Goal: Task Accomplishment & Management: Manage account settings

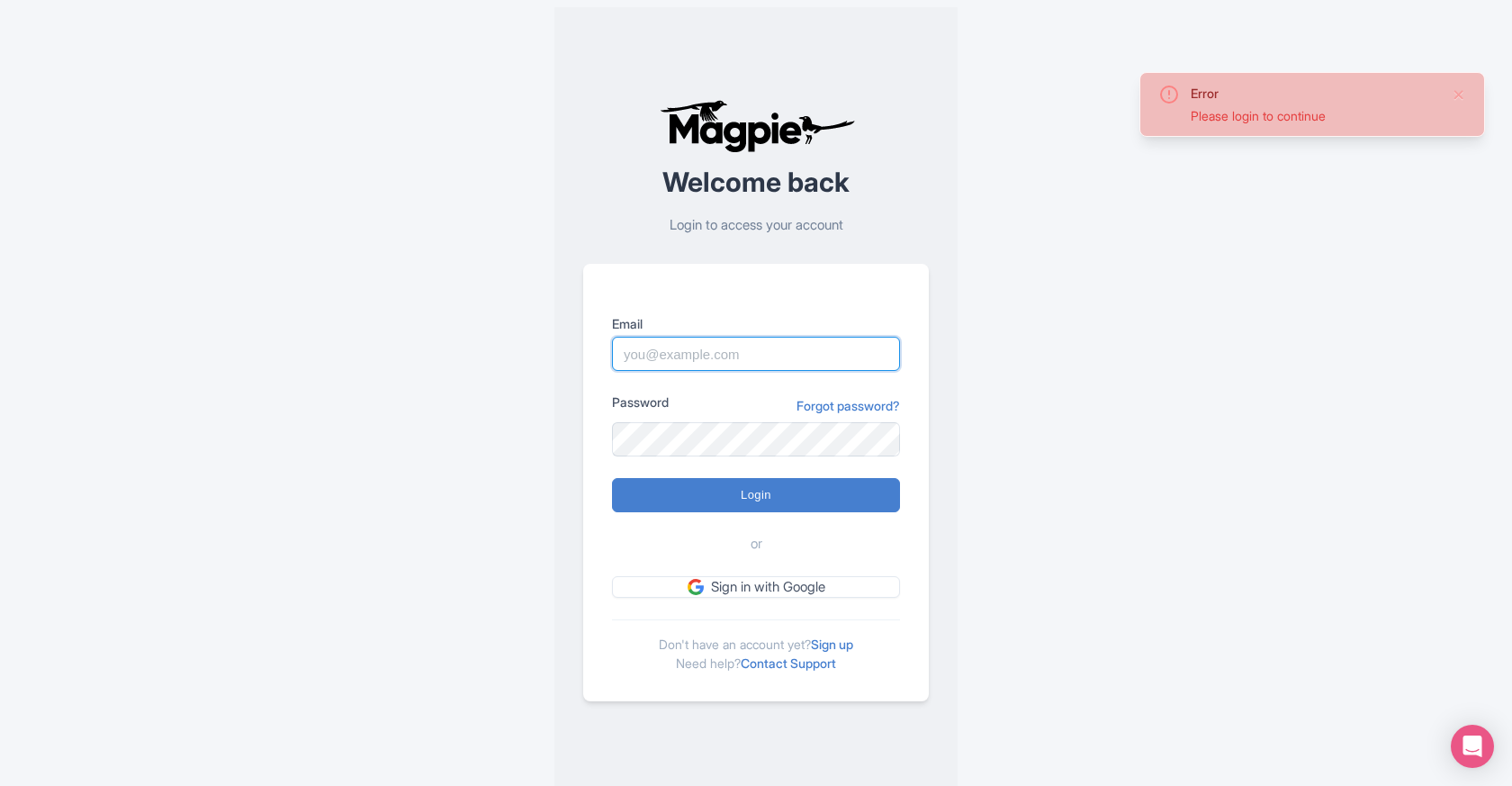
type input "nicholasm@bigbustours.com"
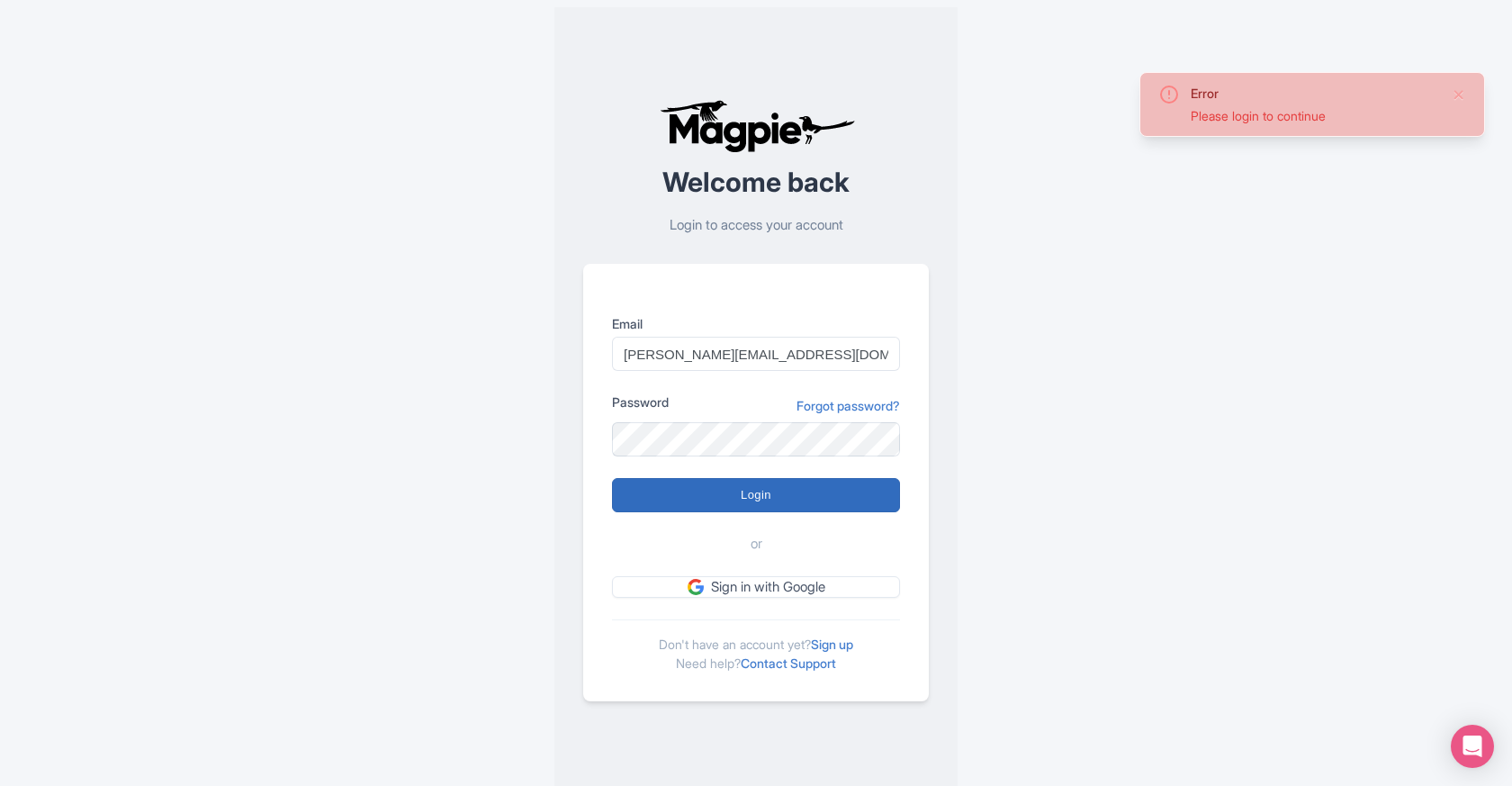
click at [744, 490] on input "Login" at bounding box center [756, 495] width 288 height 34
type input "Logging in..."
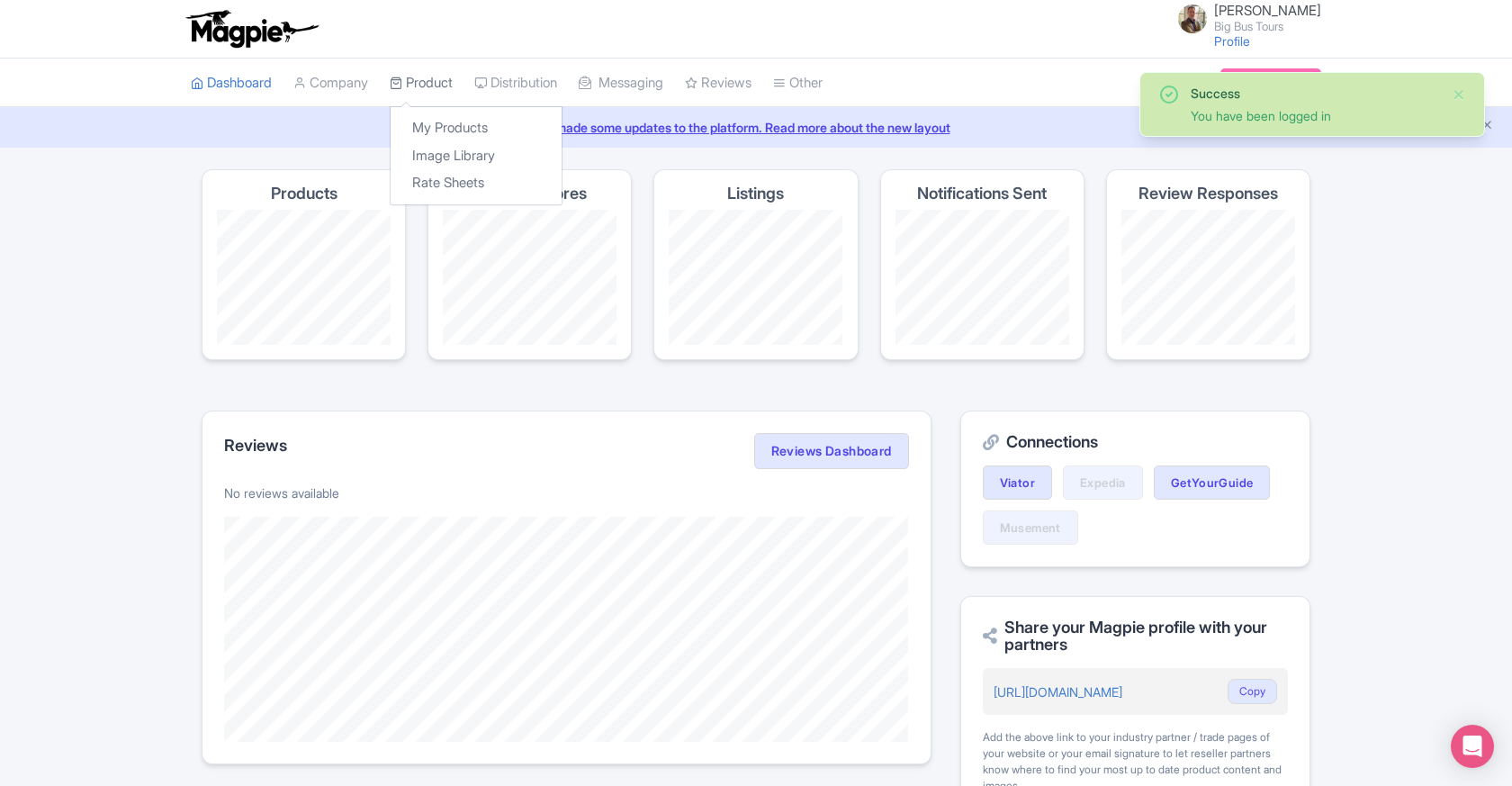
click at [453, 82] on link "Product" at bounding box center [420, 83] width 63 height 50
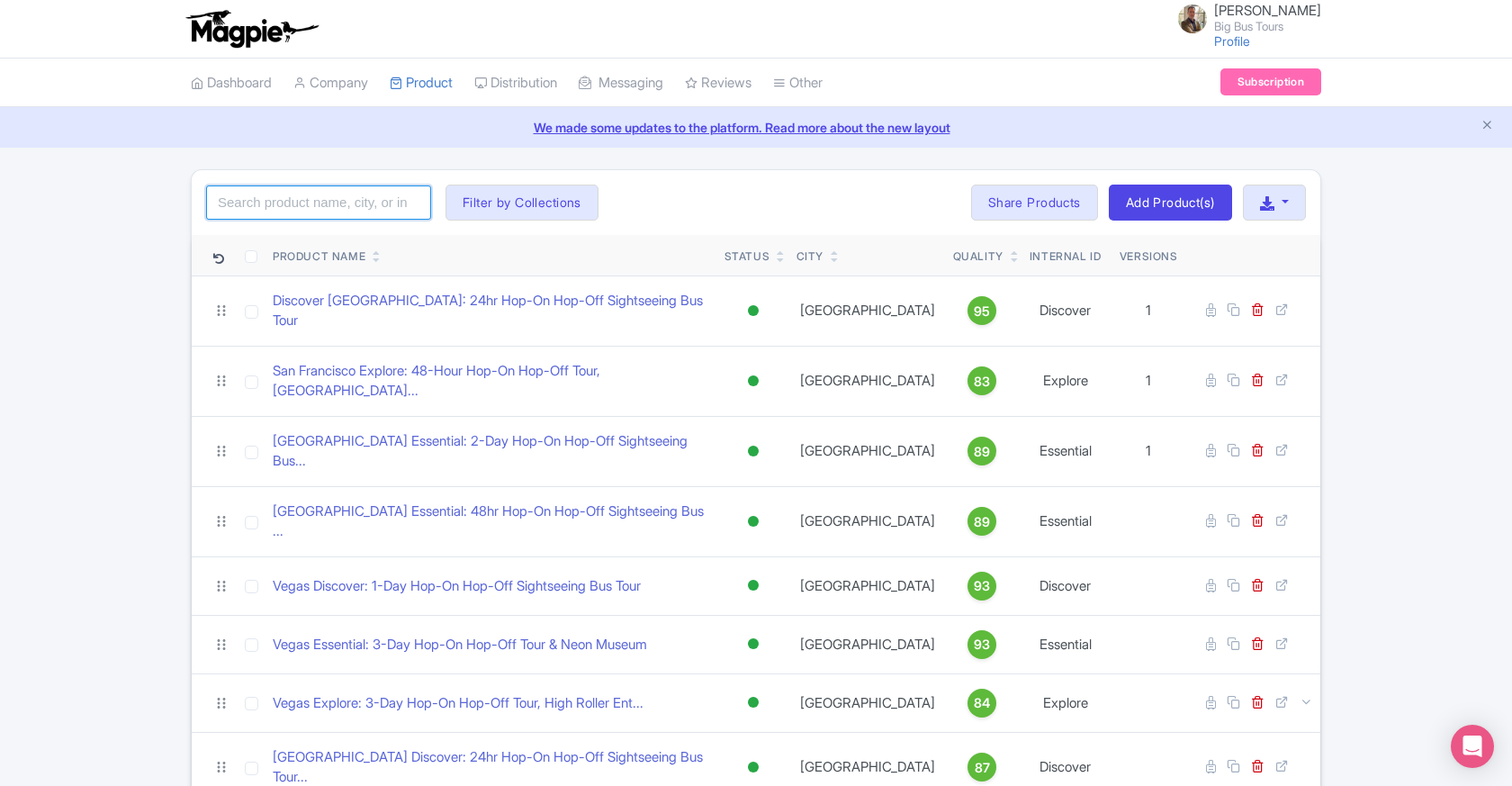
click at [303, 205] on input "search" at bounding box center [319, 202] width 225 height 34
type input "Train"
click button "Search" at bounding box center [0, 0] width 0 height 0
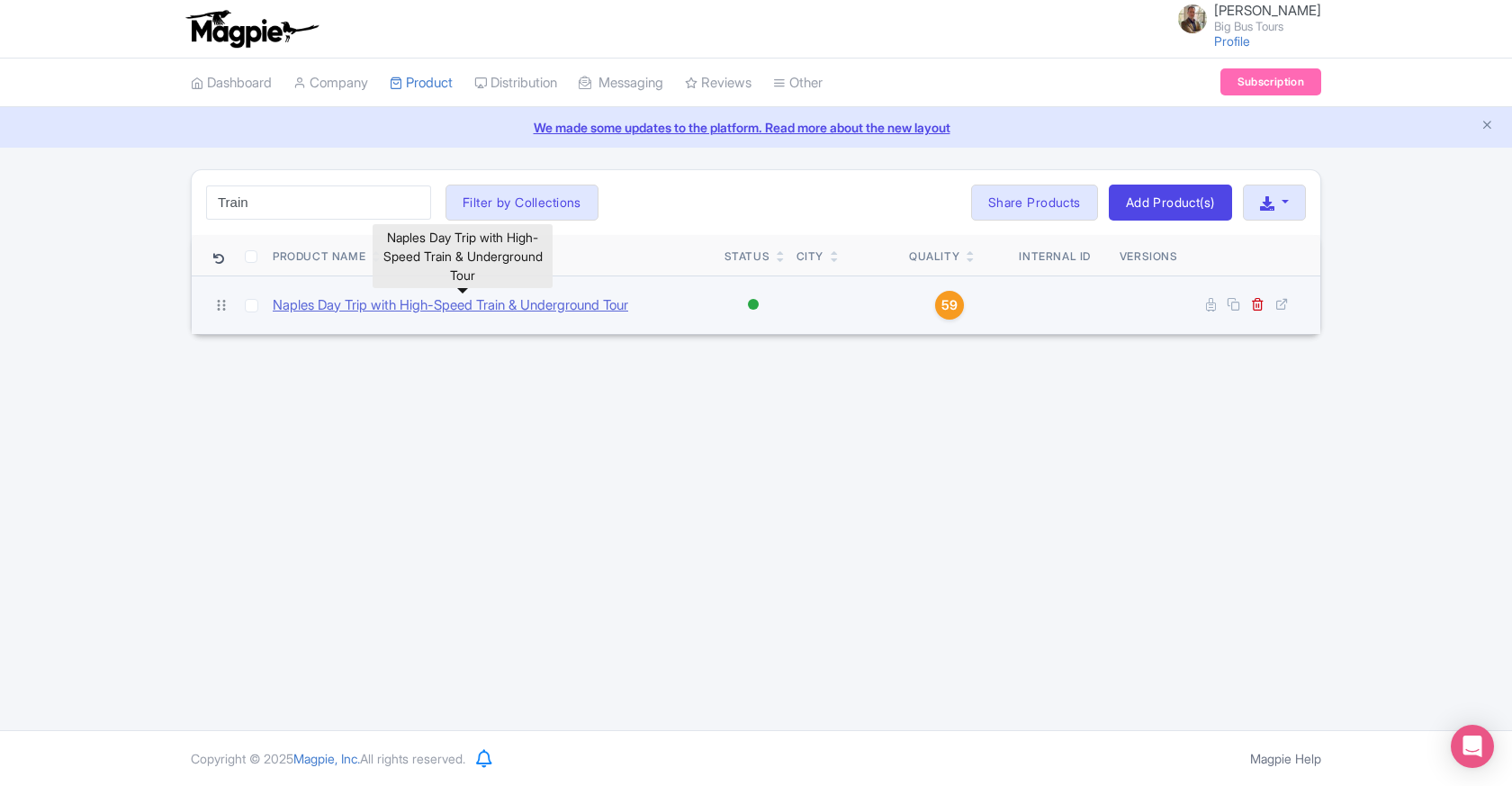
click at [475, 303] on link "Naples Day Trip with High-Speed Train & Underground Tour" at bounding box center [451, 305] width 355 height 20
